Goal: Task Accomplishment & Management: Manage account settings

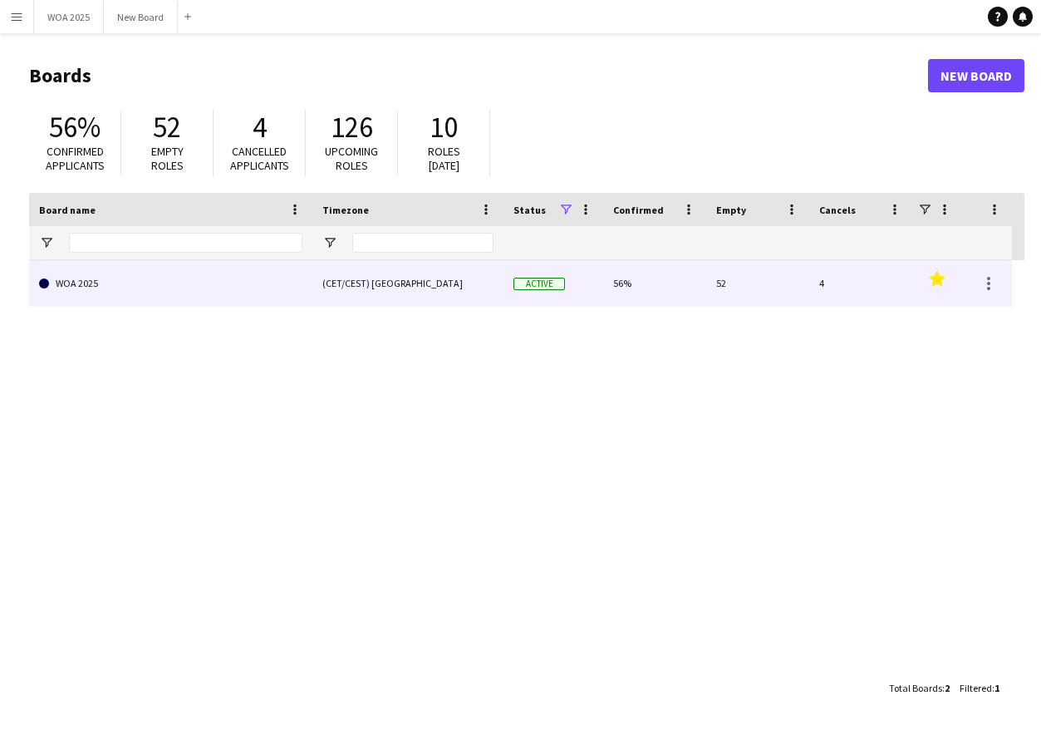
click at [128, 289] on link "WOA 2025" at bounding box center [170, 283] width 263 height 47
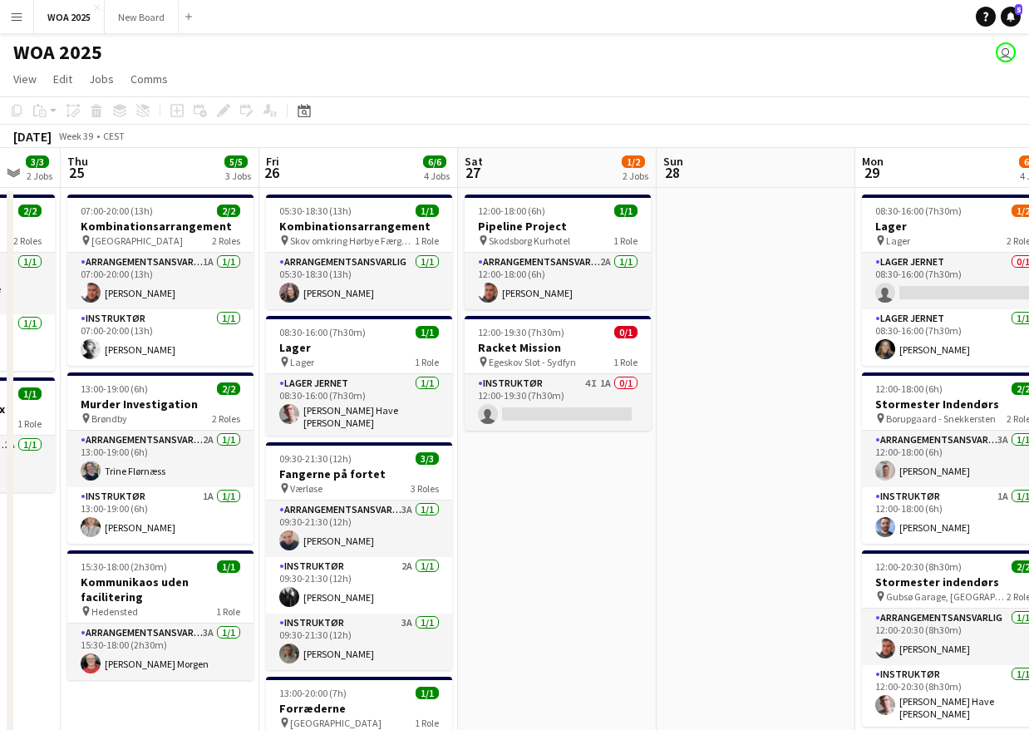
scroll to position [0, 561]
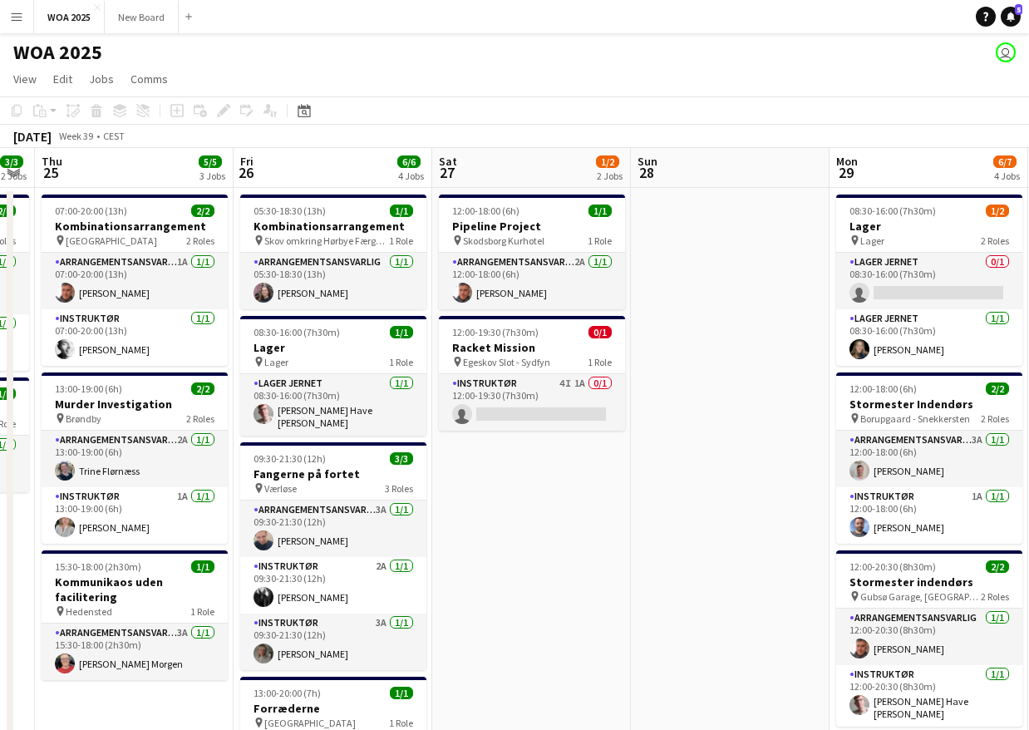
drag, startPoint x: 564, startPoint y: 600, endPoint x: -14, endPoint y: 574, distance: 578.3
click at [0, 574] on html "Menu Boards Boards Boards All jobs Status Workforce Workforce My Workforce Recr…" at bounding box center [514, 607] width 1029 height 1214
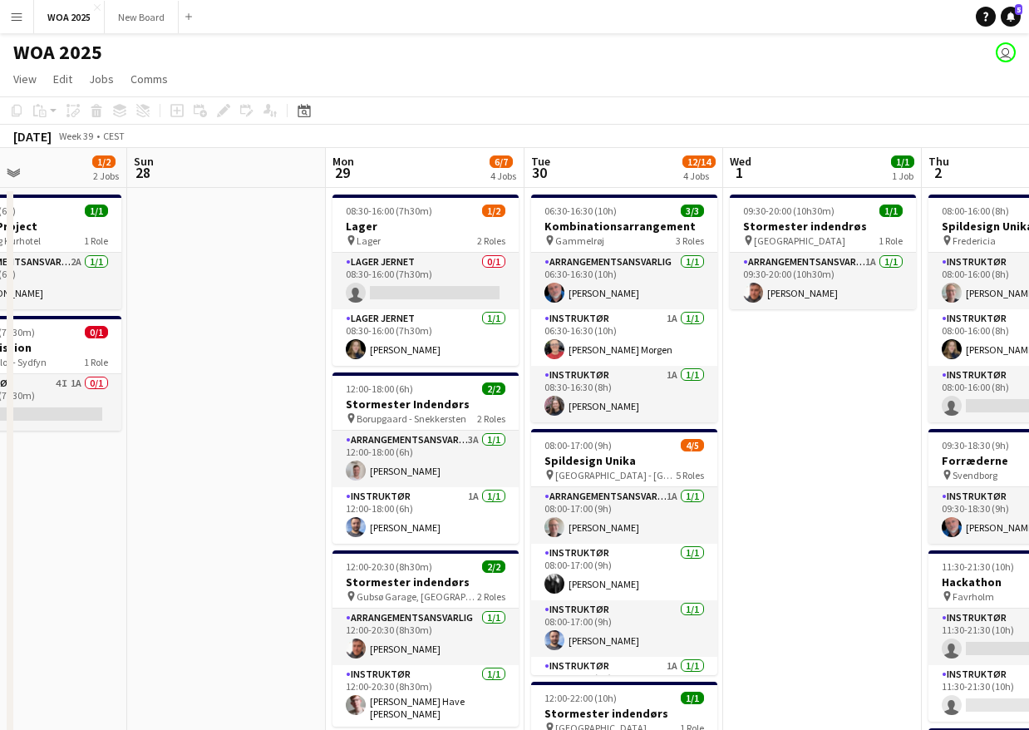
drag, startPoint x: 490, startPoint y: 553, endPoint x: 271, endPoint y: 523, distance: 220.6
click at [271, 523] on app-calendar-viewport "Wed 24 3/3 2 Jobs Thu 25 5/5 3 Jobs Fri 26 6/6 4 Jobs Sat 27 1/2 2 Jobs Sun 28 …" at bounding box center [514, 681] width 1029 height 1066
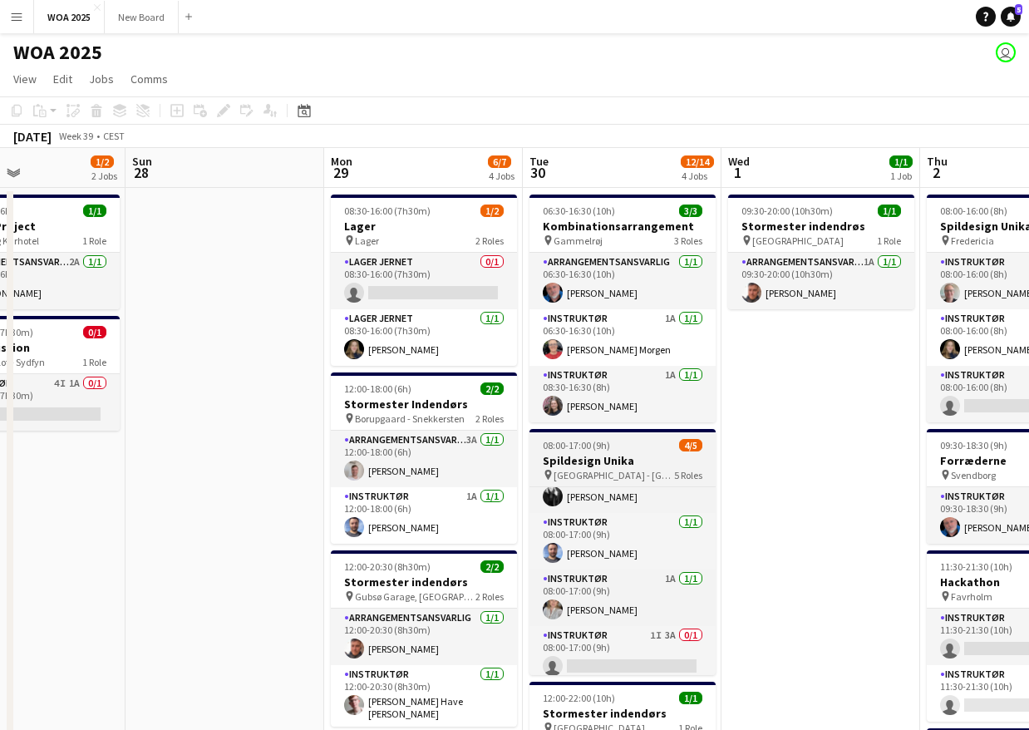
scroll to position [100, 0]
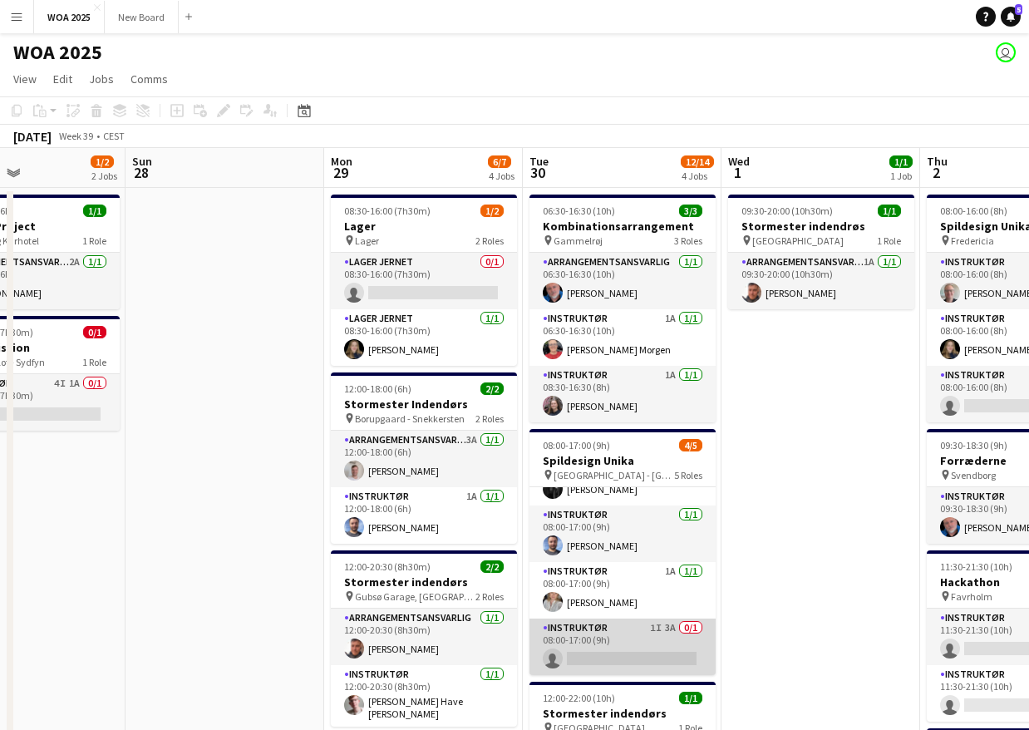
click at [612, 662] on app-card-role "Instruktør 1I 3A 0/1 08:00-17:00 (9h) single-neutral-actions" at bounding box center [622, 646] width 186 height 57
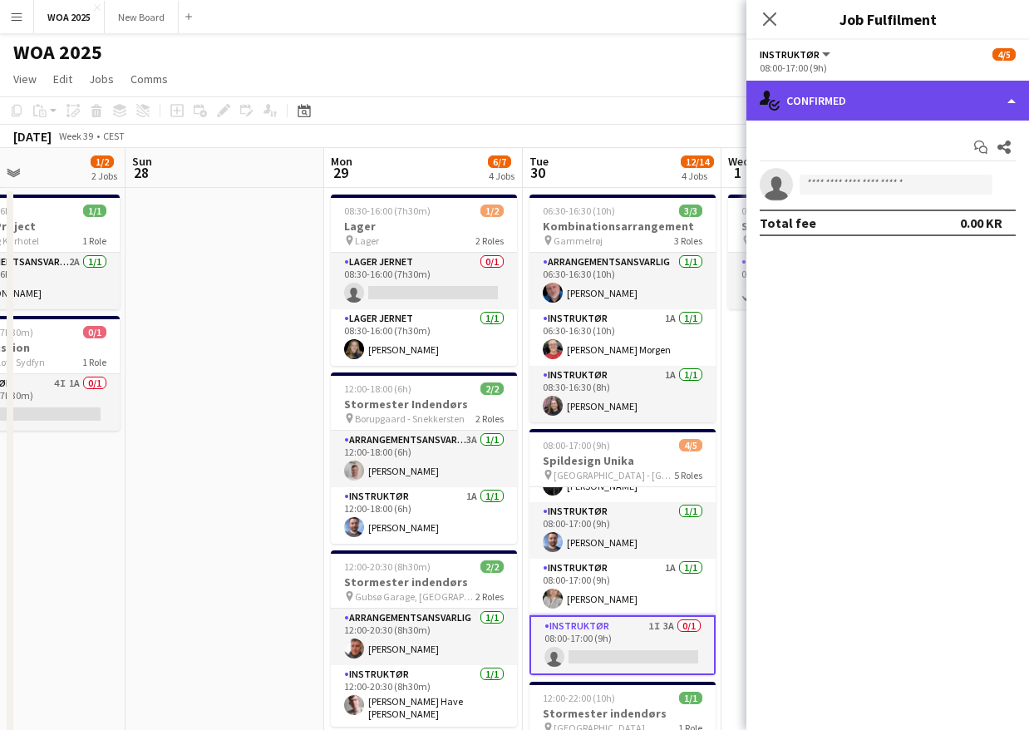
click at [869, 106] on div "single-neutral-actions-check-2 Confirmed" at bounding box center [887, 101] width 283 height 40
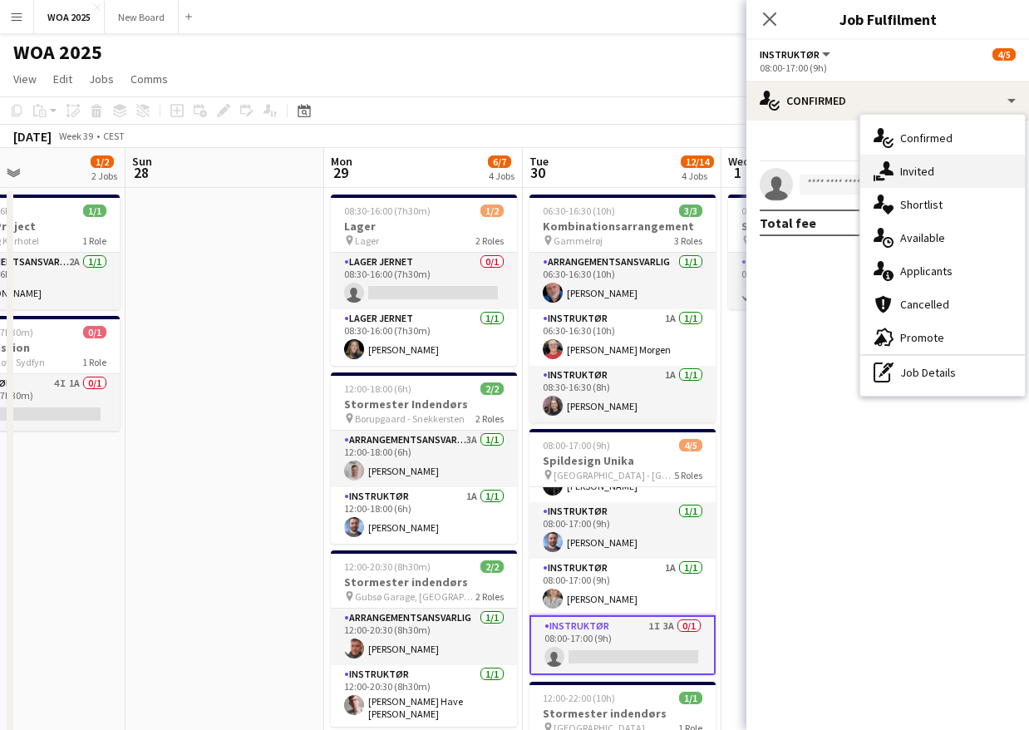
click at [929, 174] on span "Invited" at bounding box center [917, 171] width 34 height 15
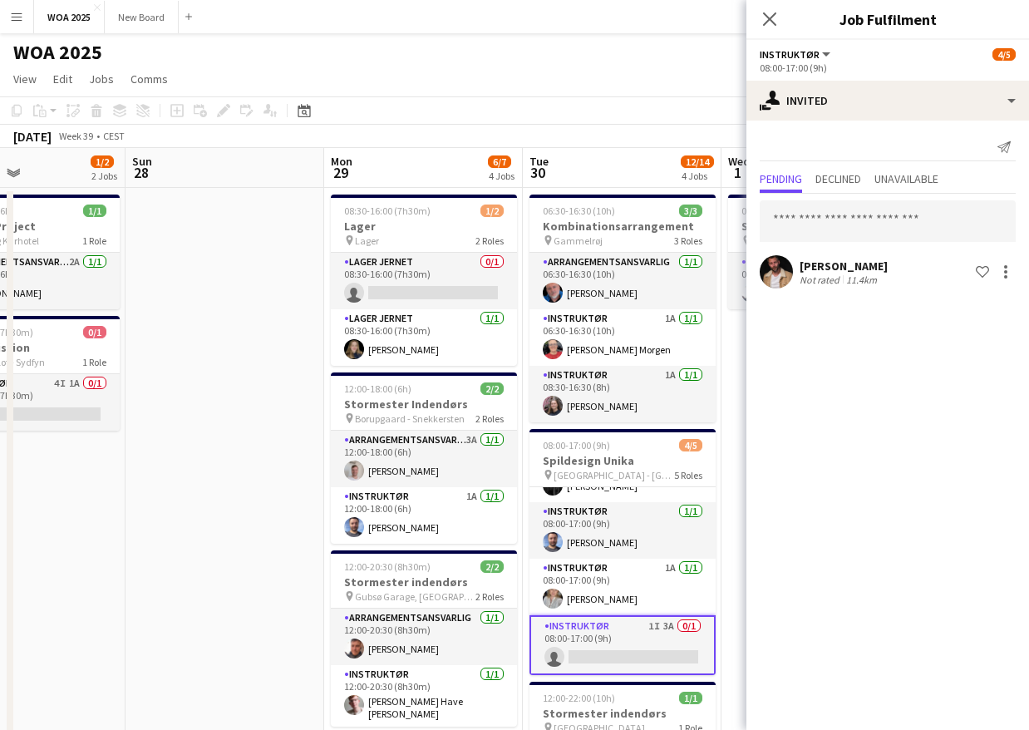
click at [703, 59] on div "WOA 2025 user" at bounding box center [514, 49] width 1029 height 32
